Goal: Task Accomplishment & Management: Use online tool/utility

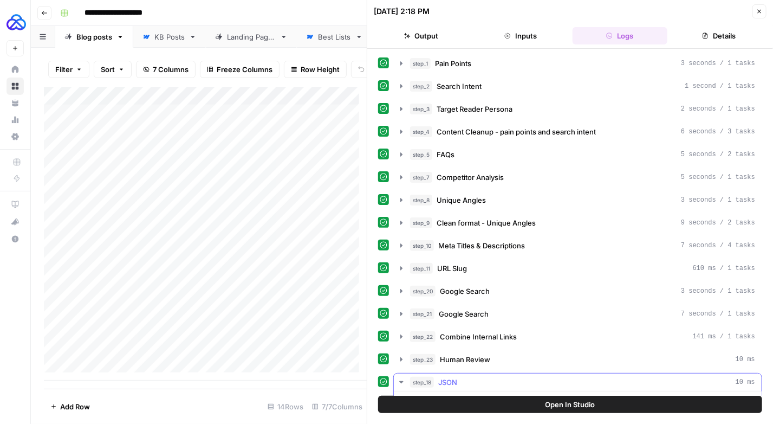
scroll to position [1177, 0]
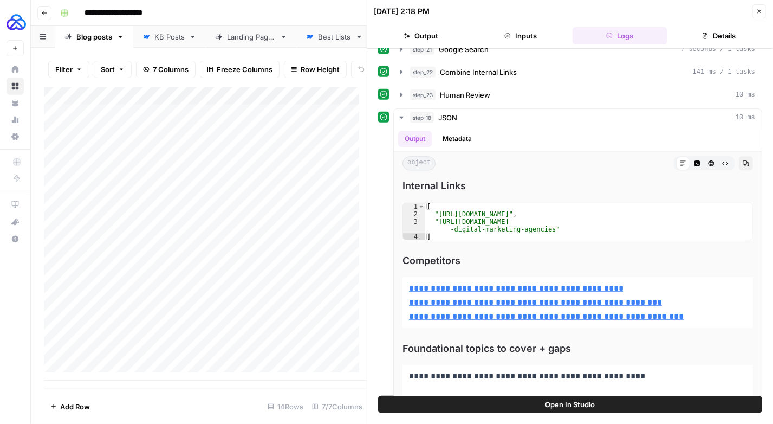
click at [760, 16] on button "Close" at bounding box center [759, 11] width 14 height 14
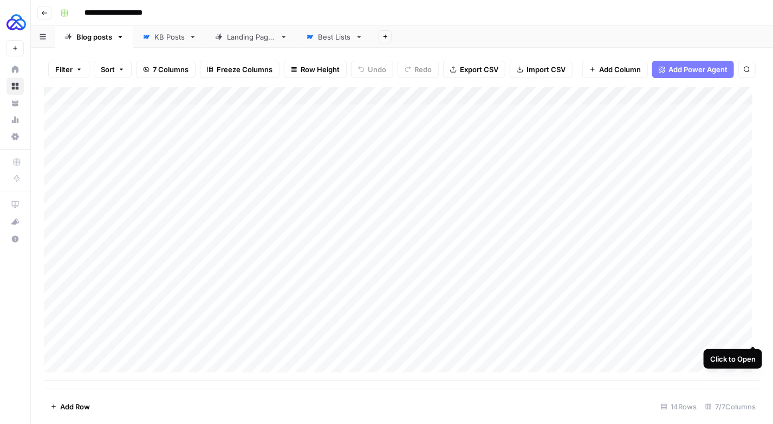
click at [750, 334] on div "Add Column" at bounding box center [402, 234] width 716 height 294
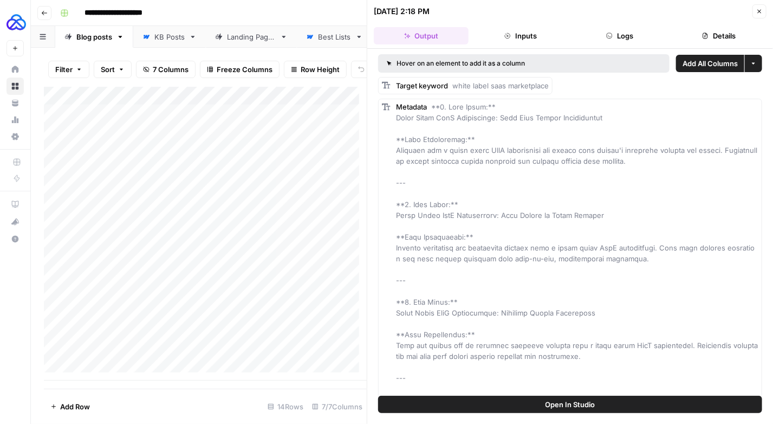
click at [622, 34] on button "Logs" at bounding box center [620, 35] width 95 height 17
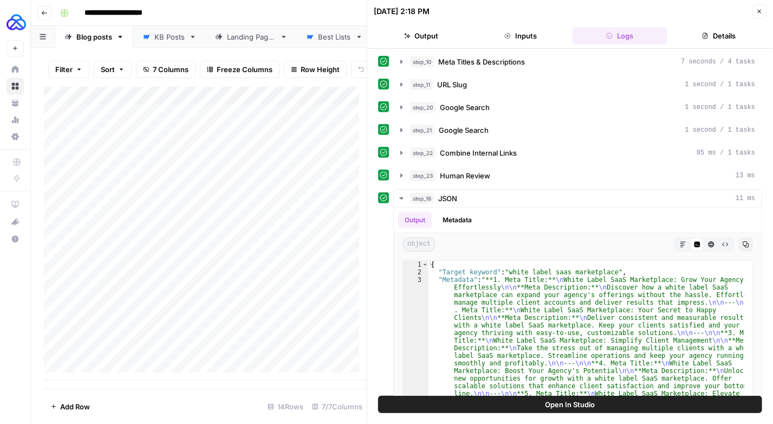
scroll to position [225, 0]
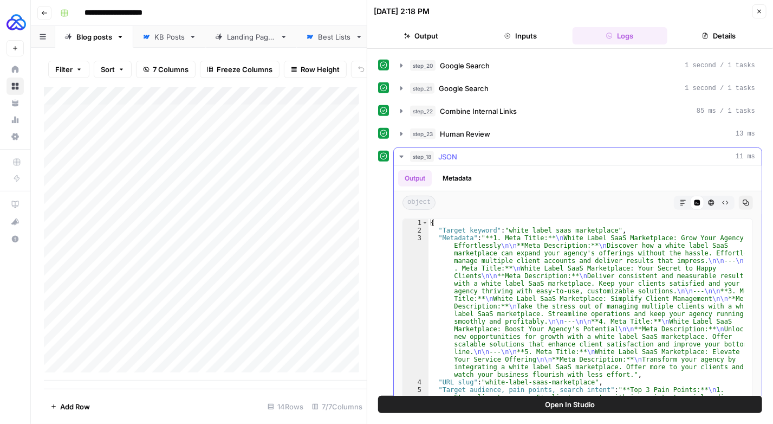
click at [676, 196] on button "Markdown" at bounding box center [683, 203] width 14 height 14
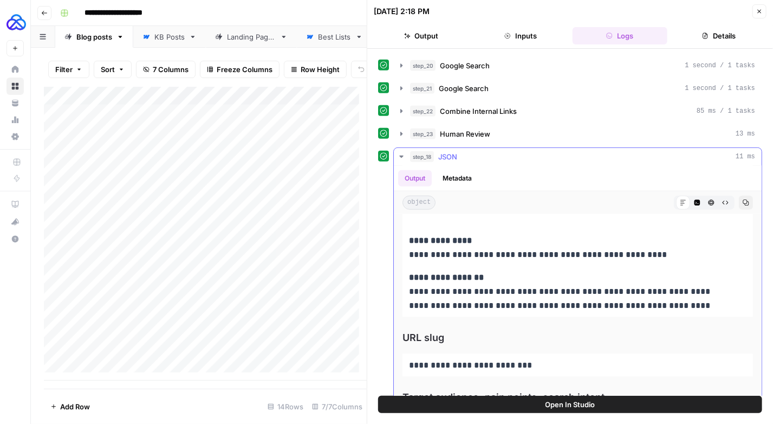
scroll to position [646, 0]
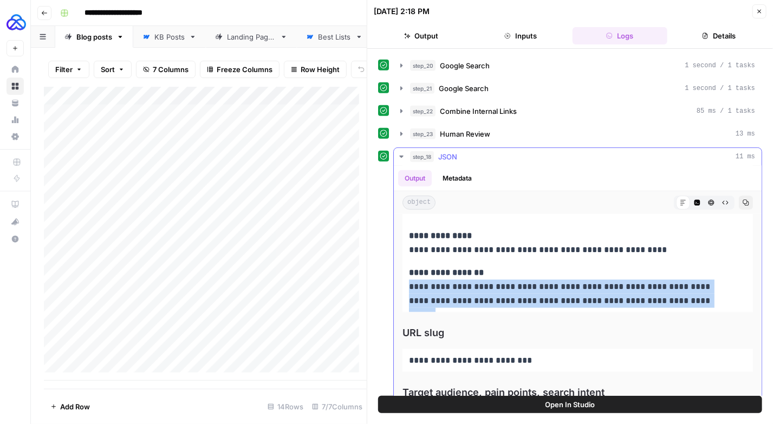
drag, startPoint x: 687, startPoint y: 290, endPoint x: 396, endPoint y: 272, distance: 291.9
copy p "**********"
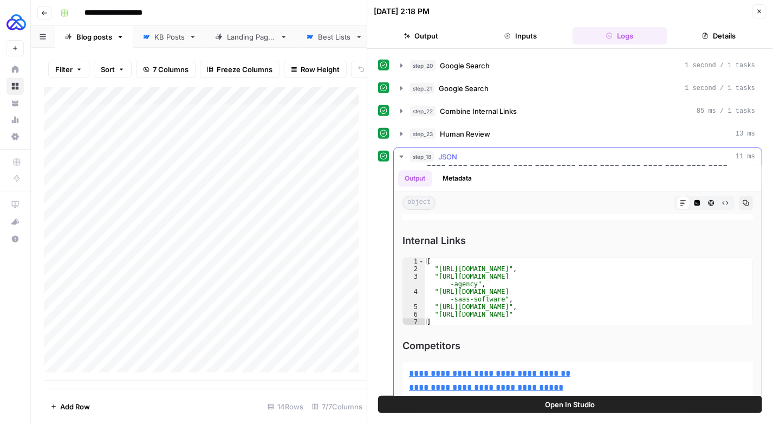
scroll to position [1357, 0]
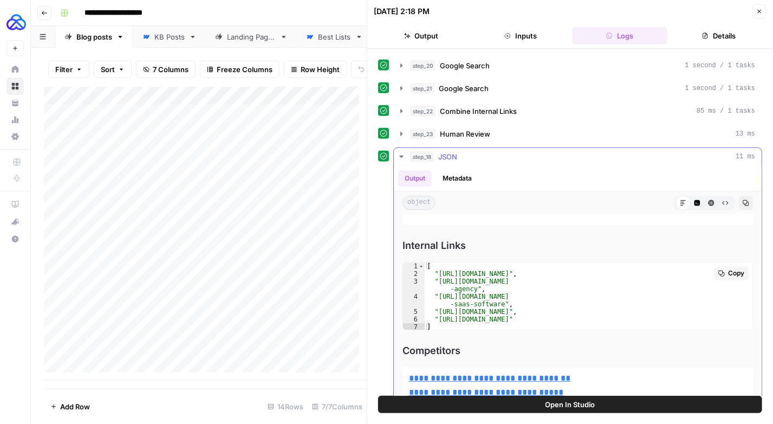
click at [728, 268] on span "Copy" at bounding box center [736, 273] width 16 height 10
click at [728, 373] on span "Copy" at bounding box center [736, 378] width 16 height 10
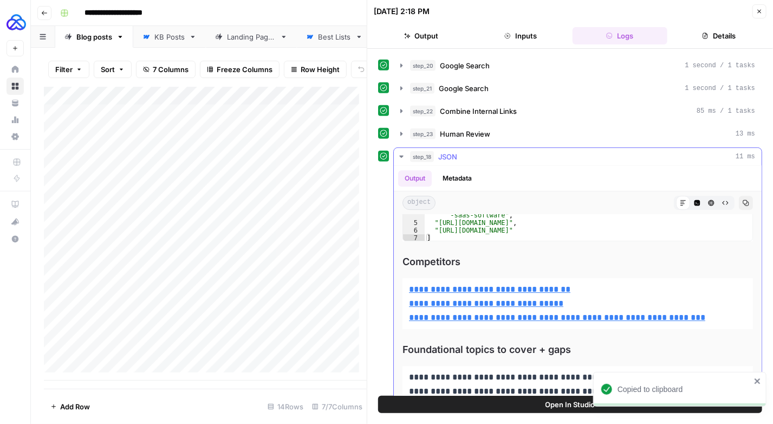
scroll to position [1435, 0]
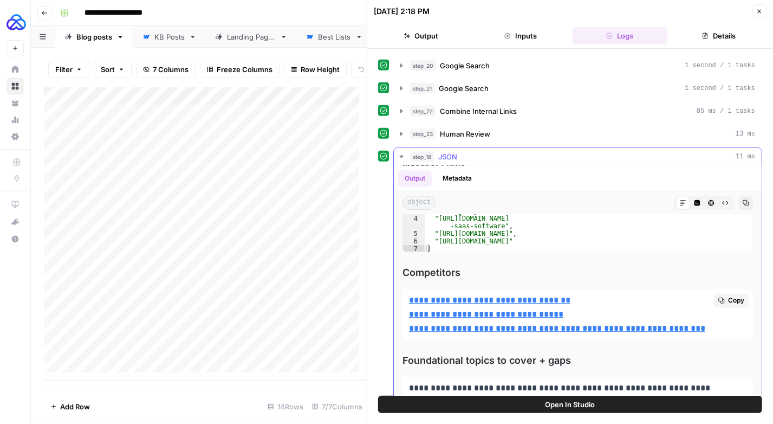
click at [718, 297] on icon "button" at bounding box center [721, 300] width 6 height 6
